Goal: Transaction & Acquisition: Obtain resource

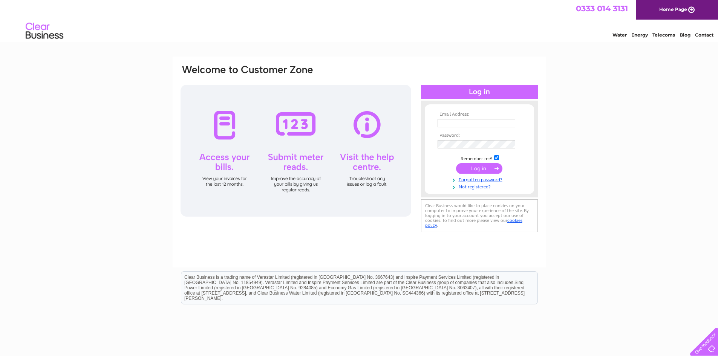
drag, startPoint x: 451, startPoint y: 126, endPoint x: 455, endPoint y: 133, distance: 7.8
click at [451, 126] on input "text" at bounding box center [477, 123] width 78 height 8
type input "amanda@thefootballnation.co.uk"
click at [456, 164] on input "submit" at bounding box center [479, 169] width 46 height 11
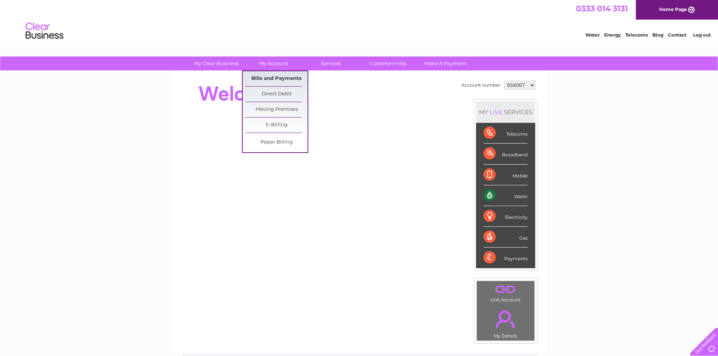
click at [282, 78] on link "Bills and Payments" at bounding box center [276, 78] width 62 height 15
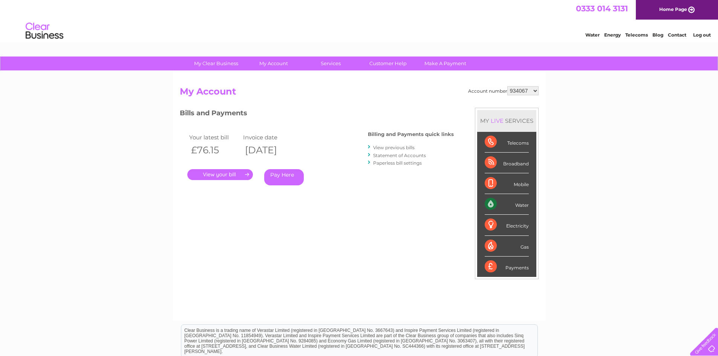
click at [225, 172] on link "." at bounding box center [220, 174] width 66 height 11
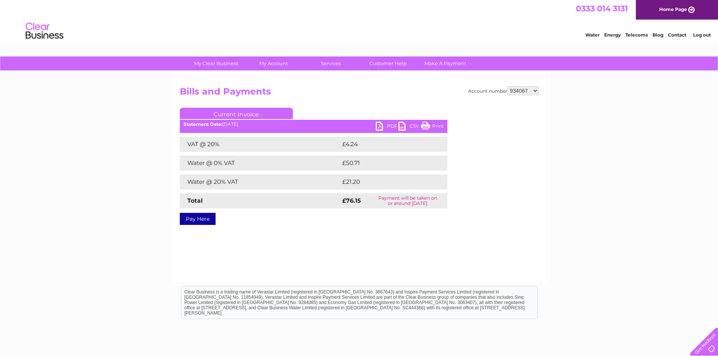
click at [389, 123] on link "PDF" at bounding box center [387, 127] width 23 height 11
click at [389, 126] on link "PDF" at bounding box center [387, 127] width 23 height 11
drag, startPoint x: 522, startPoint y: 91, endPoint x: 524, endPoint y: 95, distance: 4.2
click at [522, 91] on select "934067 989256 989257 996790 1089061" at bounding box center [522, 90] width 31 height 9
select select "989256"
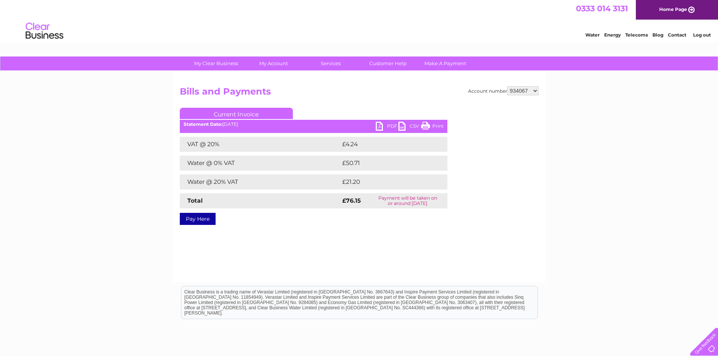
click at [507, 86] on select "934067 989256 989257 996790 1089061" at bounding box center [522, 90] width 31 height 9
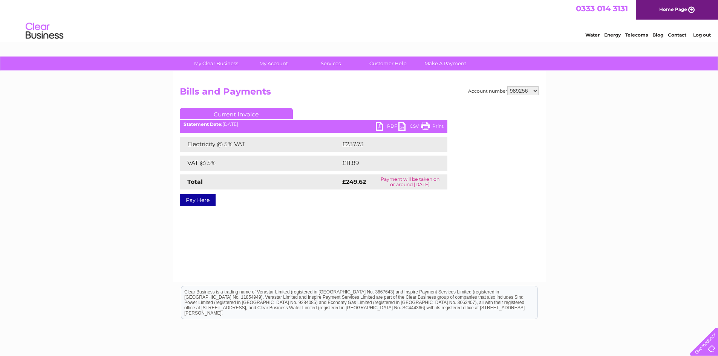
click at [392, 128] on link "PDF" at bounding box center [387, 127] width 23 height 11
click at [525, 90] on select "934067 989256 989257 996790 1089061" at bounding box center [522, 90] width 31 height 9
select select "989257"
click at [507, 86] on select "934067 989256 989257 996790 1089061" at bounding box center [522, 90] width 31 height 9
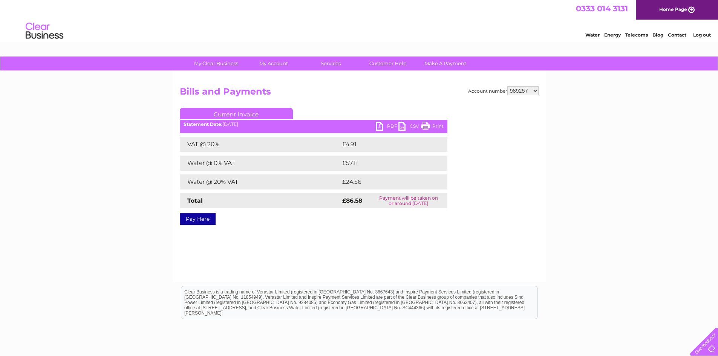
click at [385, 127] on link "PDF" at bounding box center [387, 127] width 23 height 11
drag, startPoint x: 521, startPoint y: 89, endPoint x: 524, endPoint y: 95, distance: 5.9
click at [521, 89] on select "934067 989256 989257 996790 1089061" at bounding box center [522, 90] width 31 height 9
select select "996790"
click at [507, 86] on select "934067 989256 989257 996790 1089061" at bounding box center [522, 90] width 31 height 9
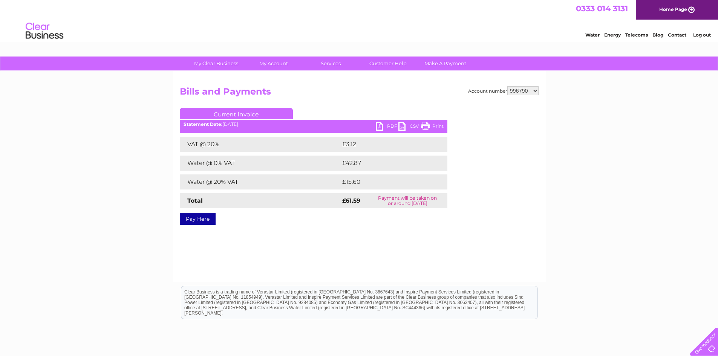
click at [386, 124] on link "PDF" at bounding box center [387, 127] width 23 height 11
drag, startPoint x: 531, startPoint y: 88, endPoint x: 532, endPoint y: 92, distance: 4.2
click at [531, 88] on select "934067 989256 989257 996790 1089061" at bounding box center [522, 90] width 31 height 9
select select "1089061"
click at [507, 86] on select "934067 989256 989257 996790 1089061" at bounding box center [522, 90] width 31 height 9
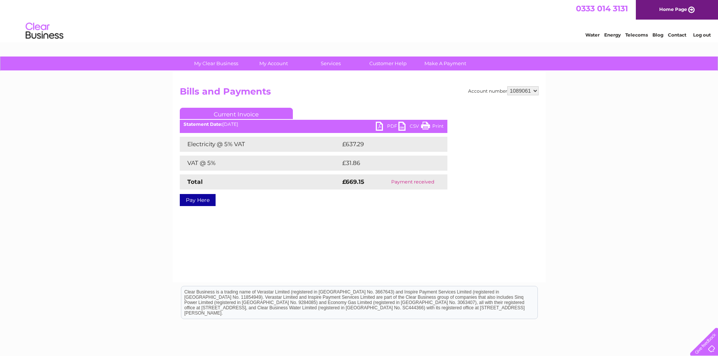
click at [697, 34] on link "Log out" at bounding box center [702, 35] width 18 height 6
